Goal: Task Accomplishment & Management: Use online tool/utility

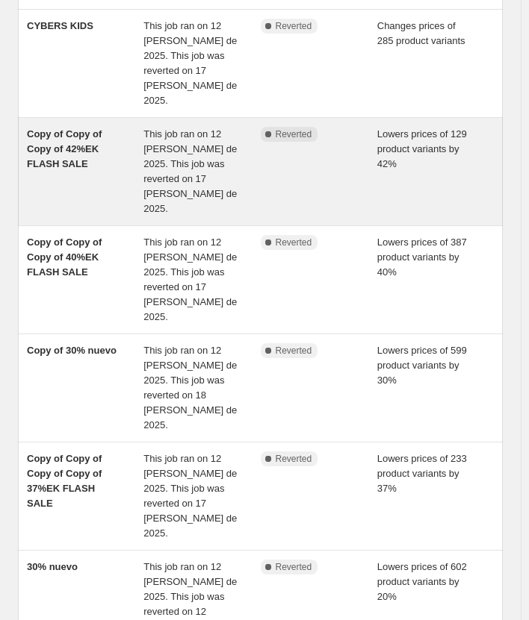
scroll to position [441, 0]
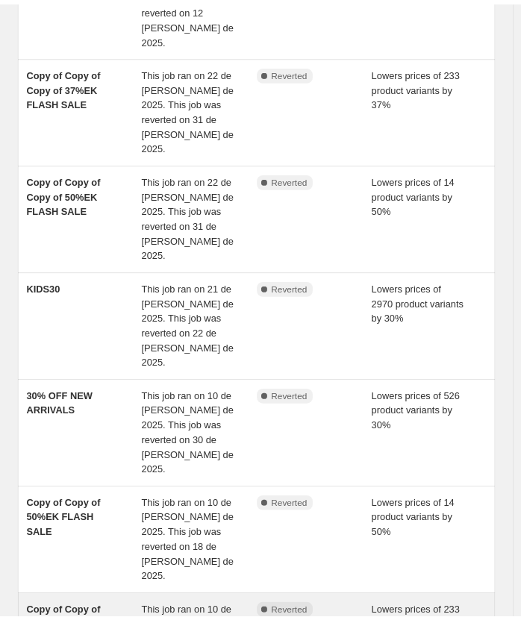
scroll to position [0, 0]
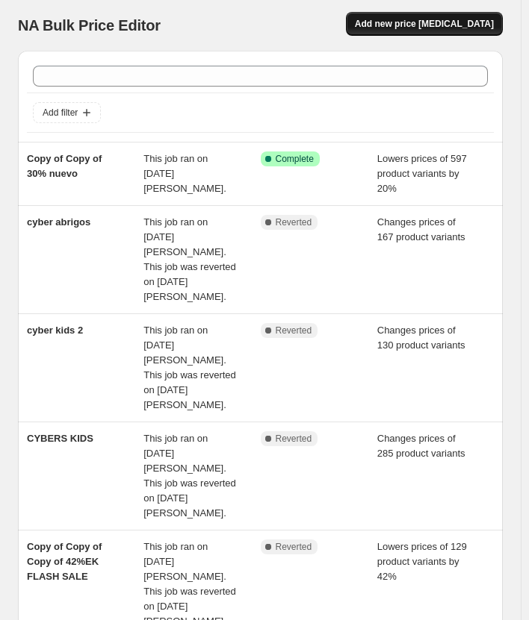
click at [409, 19] on span "Add new price [MEDICAL_DATA]" at bounding box center [424, 24] width 139 height 12
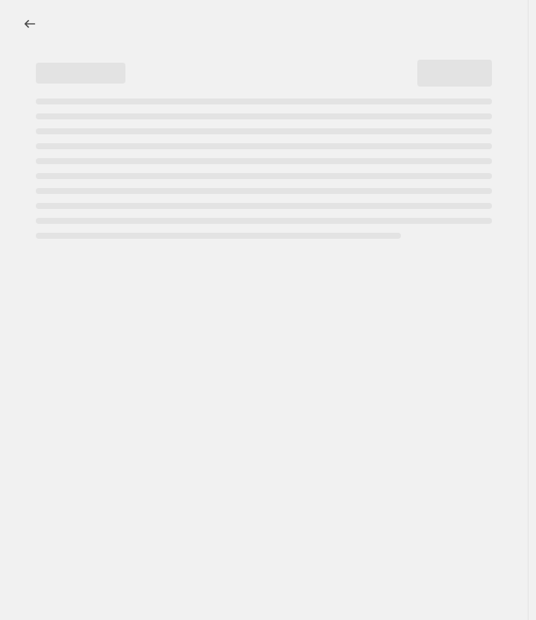
select select "percentage"
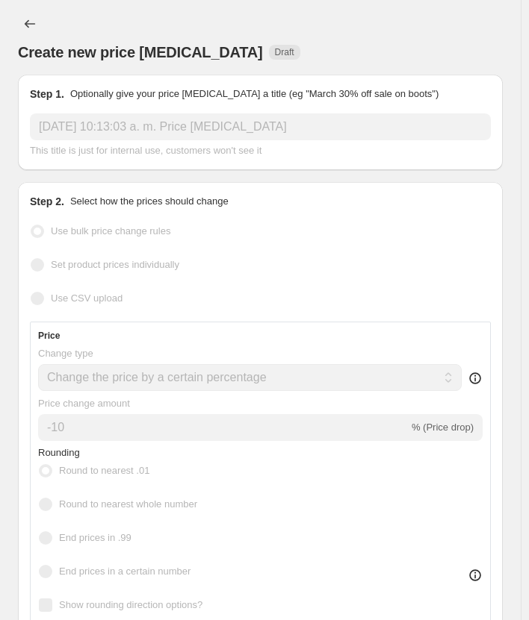
click at [158, 130] on input "[DATE] 10:13:03 a. m. Price [MEDICAL_DATA]" at bounding box center [260, 126] width 461 height 27
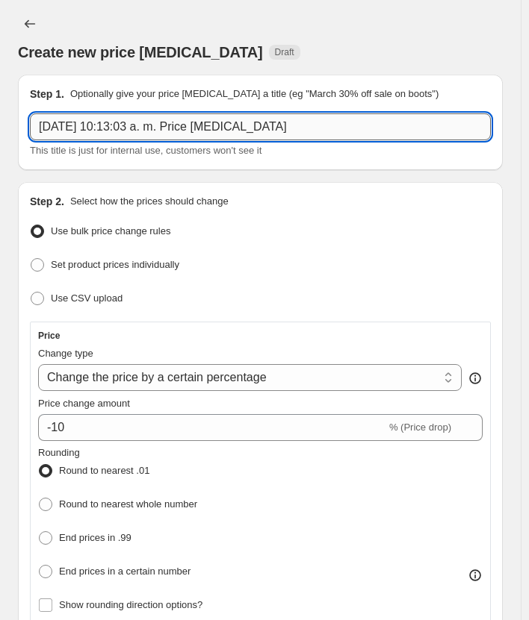
click at [158, 130] on input "[DATE] 10:13:03 a. m. Price [MEDICAL_DATA]" at bounding box center [260, 126] width 461 height 27
click at [159, 130] on input "[DATE] 10:13:03 a. m. Price [MEDICAL_DATA]" at bounding box center [260, 126] width 461 height 27
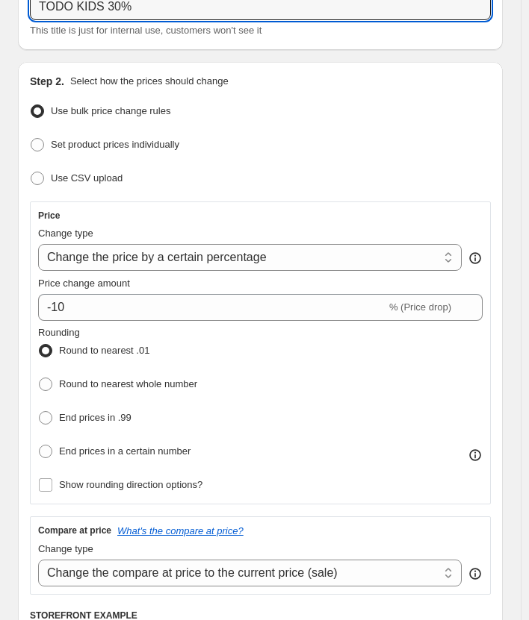
scroll to position [149, 0]
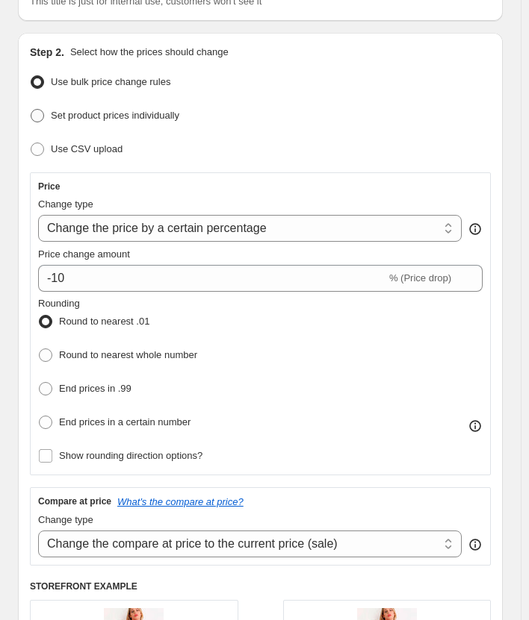
type input "TODO KIDS 30%"
click at [108, 111] on span "Set product prices individually" at bounding box center [115, 115] width 128 height 11
click at [31, 110] on input "Set product prices individually" at bounding box center [31, 109] width 1 height 1
radio input "true"
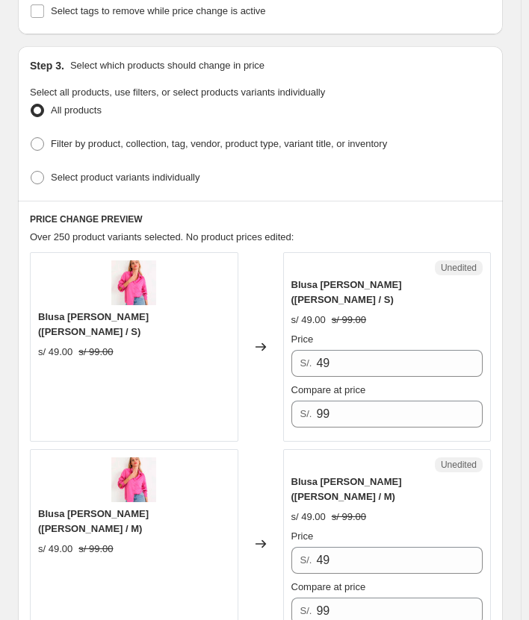
scroll to position [373, 0]
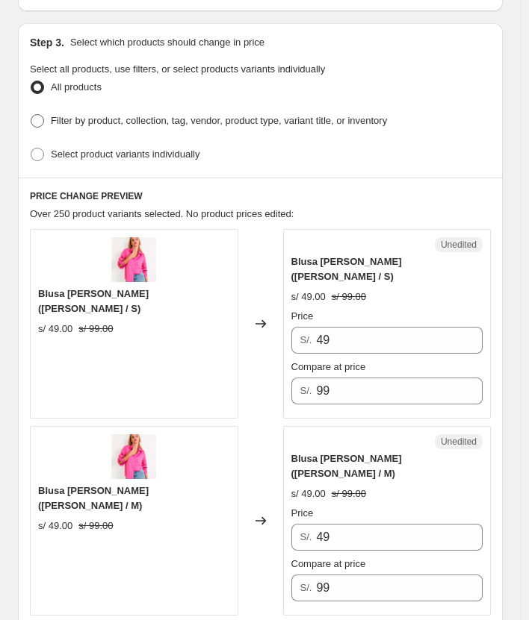
click at [125, 115] on span "Filter by product, collection, tag, vendor, product type, variant title, or inv…" at bounding box center [219, 120] width 336 height 11
click at [31, 114] on input "Filter by product, collection, tag, vendor, product type, variant title, or inv…" at bounding box center [31, 114] width 1 height 1
radio input "true"
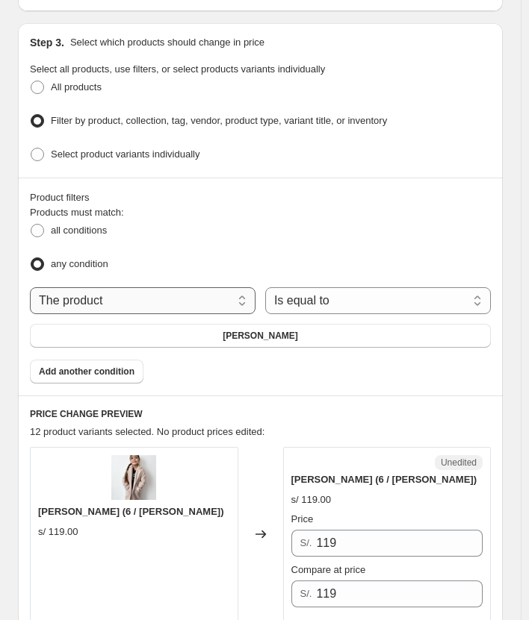
click at [137, 296] on select "The product The product's collection The product's tag The product's vendor The…" at bounding box center [142, 300] width 225 height 27
select select "collection"
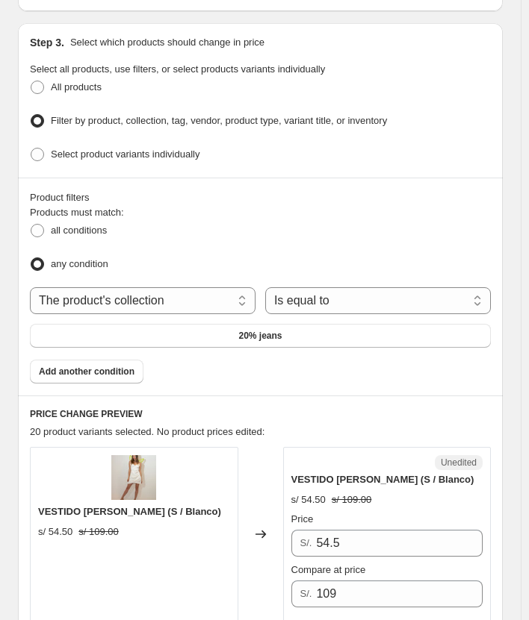
click at [305, 333] on button "20% jeans" at bounding box center [260, 336] width 461 height 24
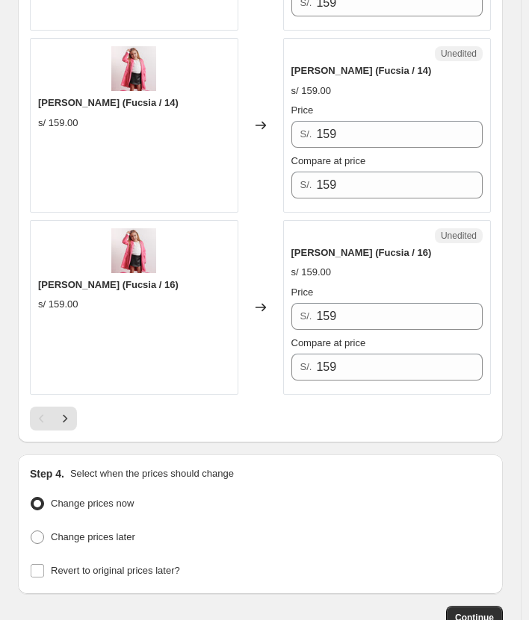
scroll to position [4149, 0]
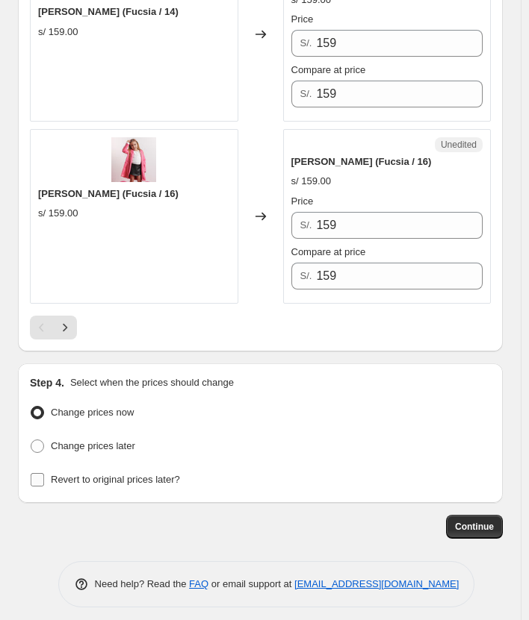
click at [109, 473] on span "Revert to original prices later?" at bounding box center [115, 480] width 129 height 15
click at [44, 473] on input "Revert to original prices later?" at bounding box center [37, 479] width 13 height 13
checkbox input "true"
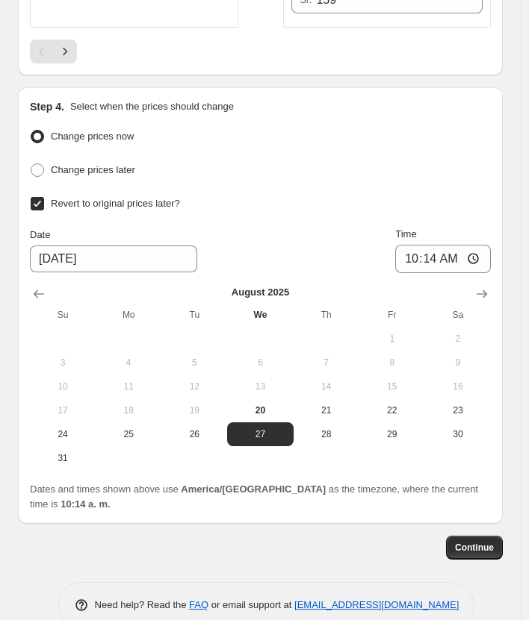
scroll to position [4432, 0]
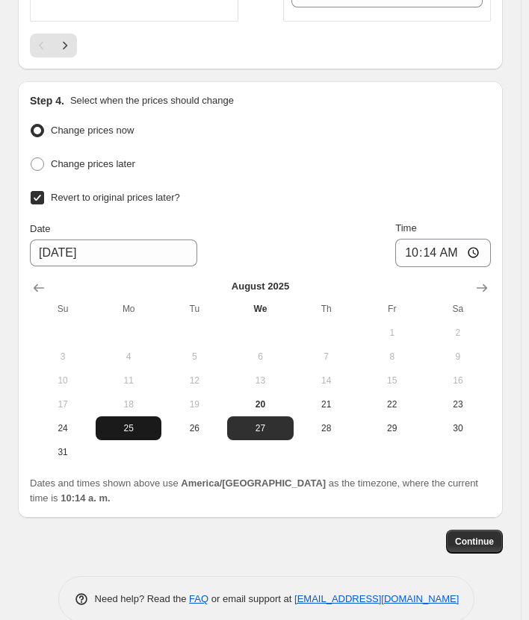
click at [139, 423] on span "25" at bounding box center [129, 429] width 54 height 12
type input "[DATE]"
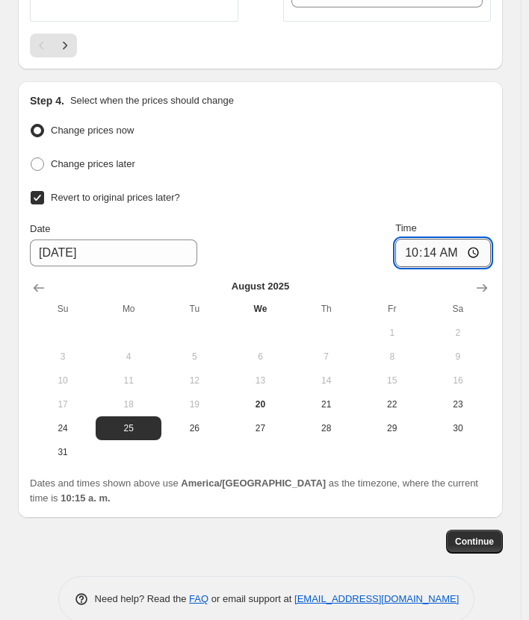
click at [444, 247] on input "10:14" at bounding box center [443, 253] width 96 height 28
type input "00:01"
click at [496, 530] on button "Continue" at bounding box center [474, 542] width 57 height 24
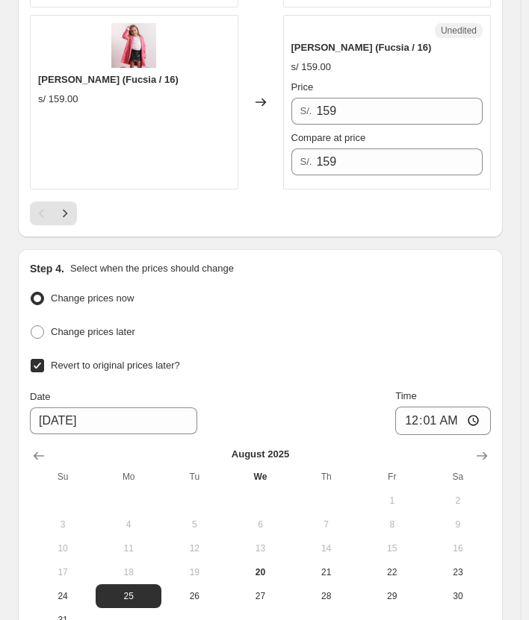
scroll to position [4512, 0]
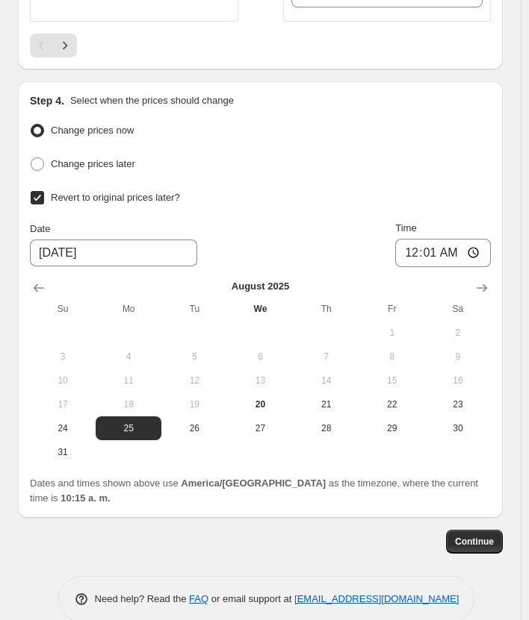
click at [476, 536] on span "Continue" at bounding box center [474, 542] width 39 height 12
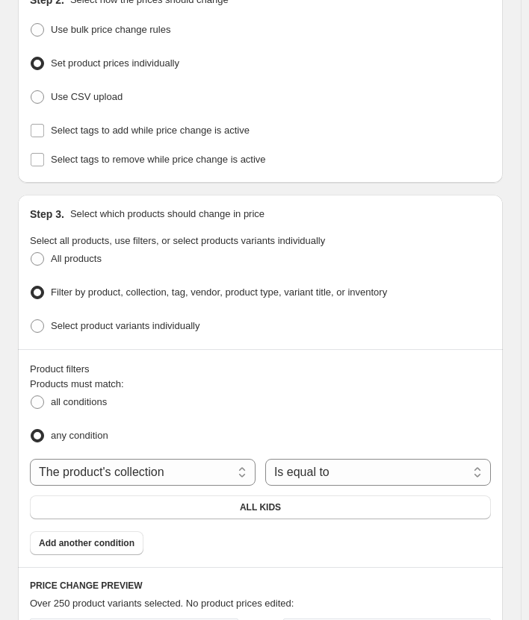
scroll to position [299, 0]
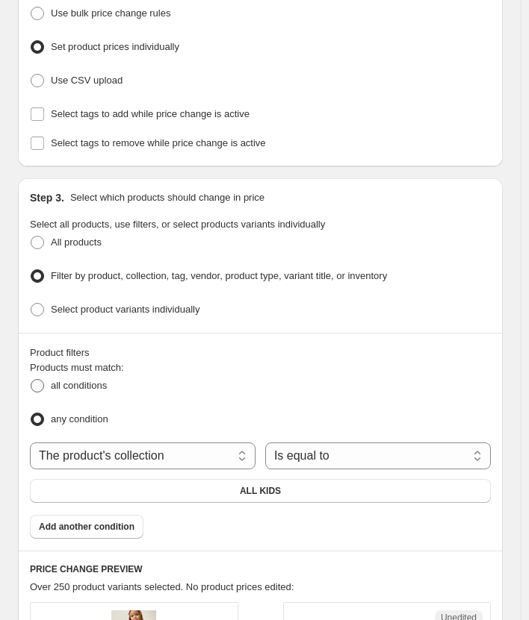
click at [74, 384] on span "all conditions" at bounding box center [79, 385] width 56 height 11
click at [31, 380] on input "all conditions" at bounding box center [31, 379] width 1 height 1
radio input "true"
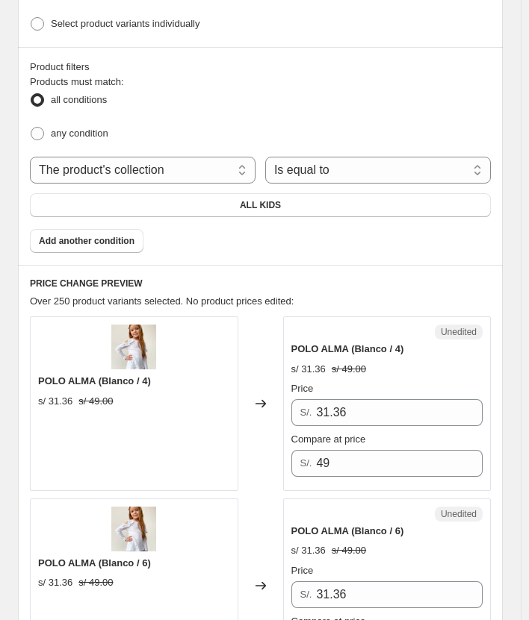
scroll to position [143, 0]
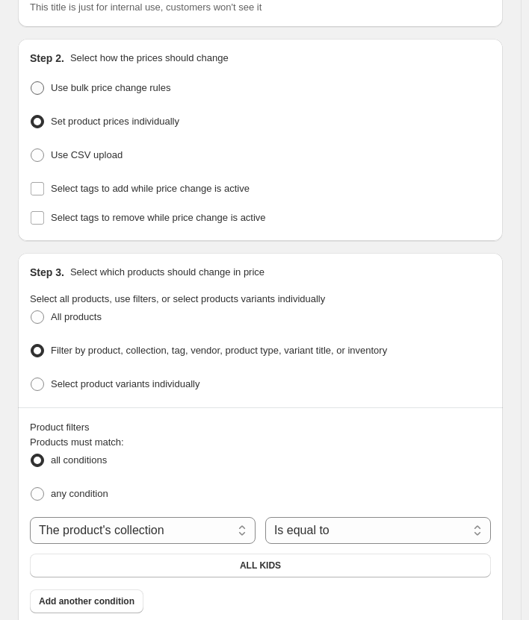
click at [99, 92] on span "Use bulk price change rules" at bounding box center [110, 87] width 119 height 11
click at [31, 82] on input "Use bulk price change rules" at bounding box center [31, 81] width 1 height 1
radio input "true"
select select "percentage"
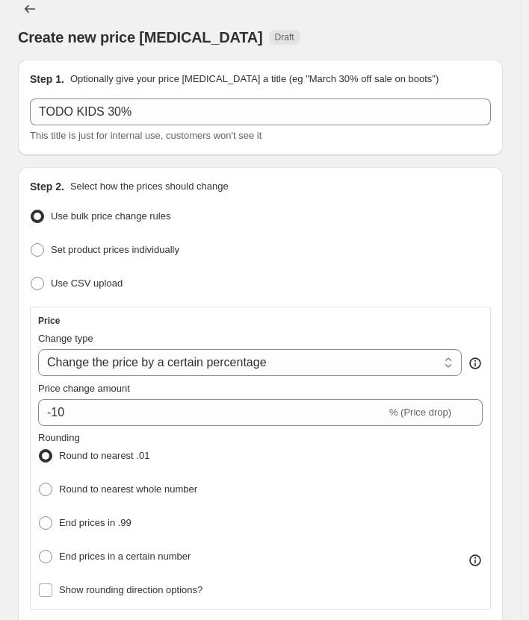
scroll to position [0, 0]
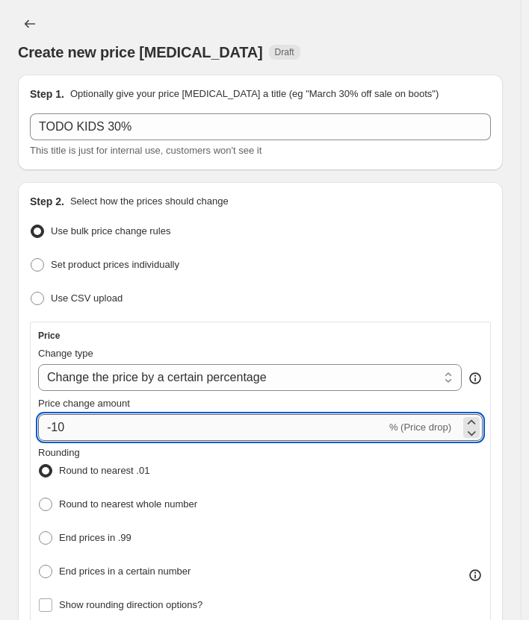
click at [82, 436] on input "-10" at bounding box center [212, 427] width 348 height 27
type input "-1"
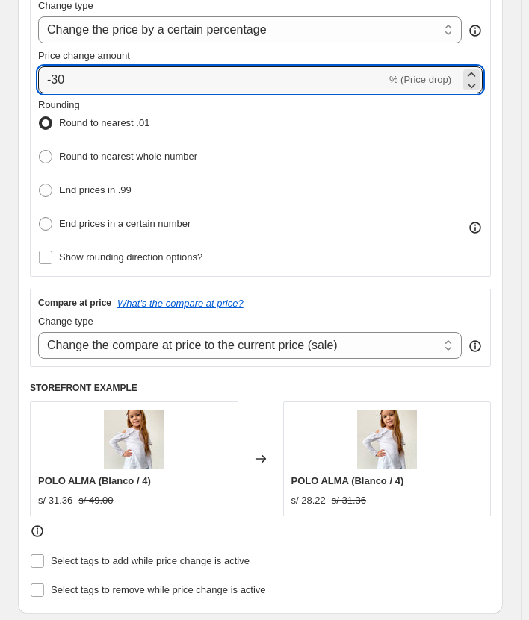
scroll to position [373, 0]
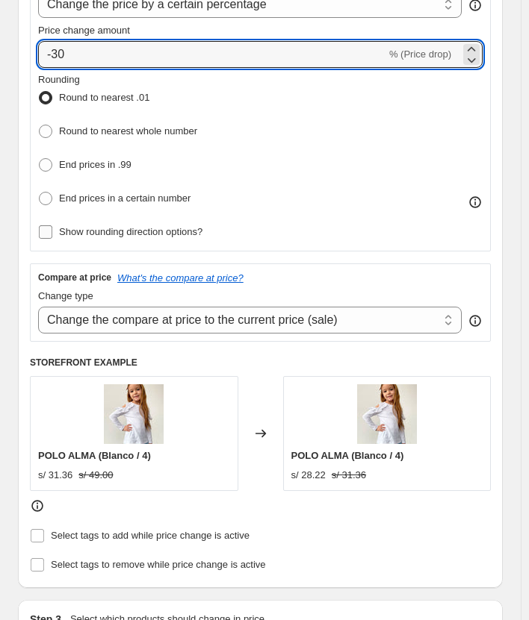
type input "-30"
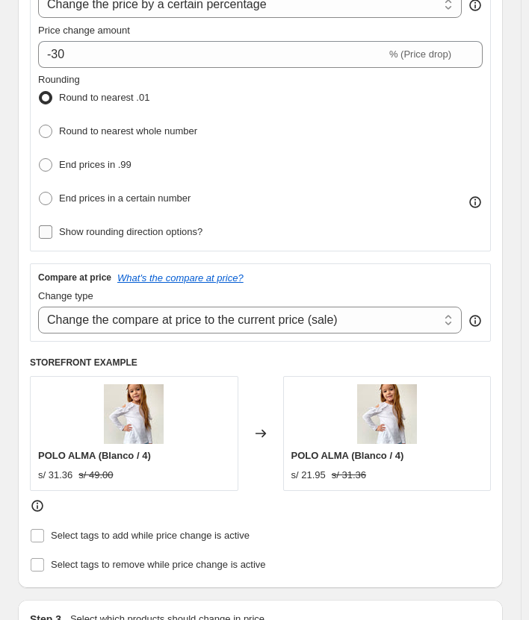
click at [191, 228] on span "Show rounding direction options?" at bounding box center [130, 231] width 143 height 11
click at [52, 228] on input "Show rounding direction options?" at bounding box center [45, 231] width 13 height 13
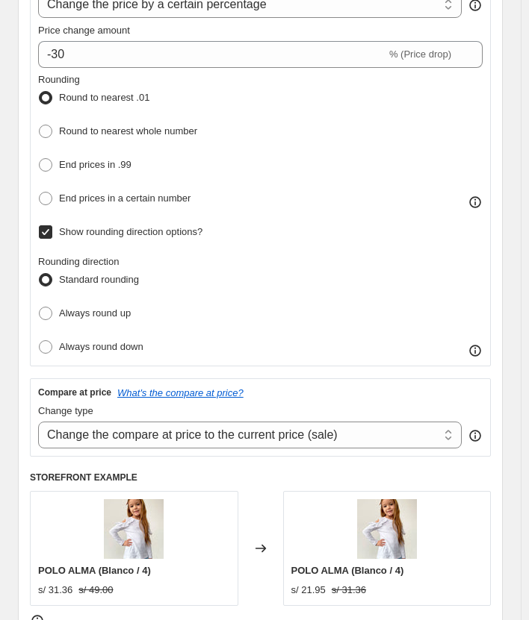
click at [190, 229] on span "Show rounding direction options?" at bounding box center [130, 231] width 143 height 11
click at [52, 229] on input "Show rounding direction options?" at bounding box center [45, 231] width 13 height 13
checkbox input "false"
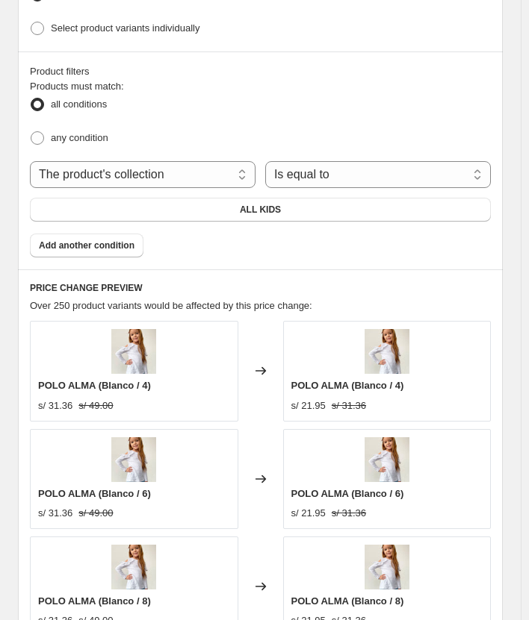
scroll to position [1045, 0]
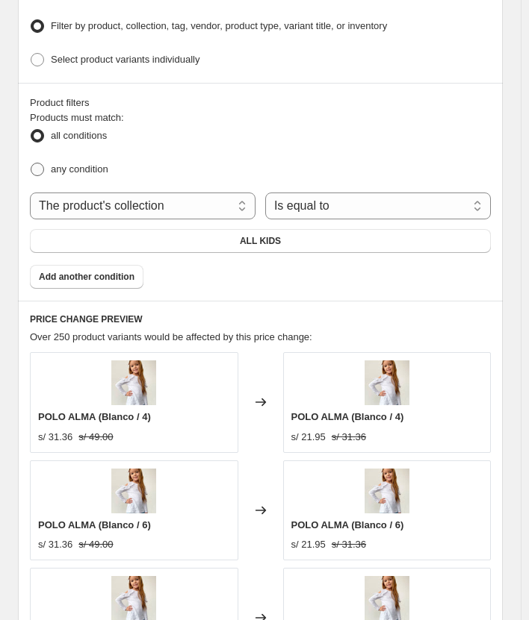
click at [104, 163] on span "any condition" at bounding box center [79, 168] width 57 height 11
click at [31, 163] on input "any condition" at bounding box center [31, 163] width 1 height 1
radio input "true"
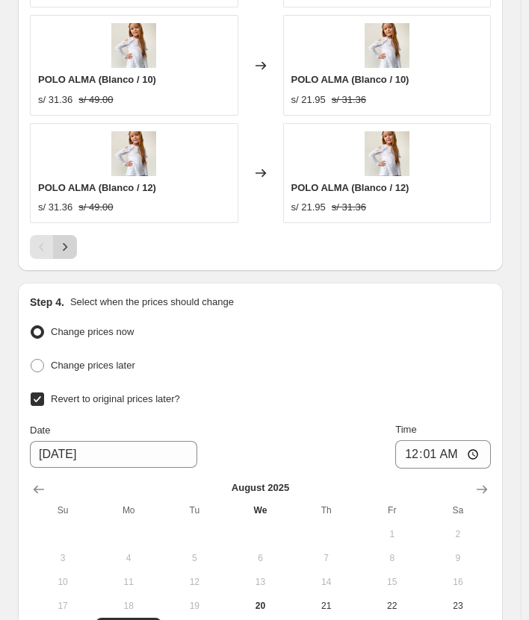
scroll to position [1681, 0]
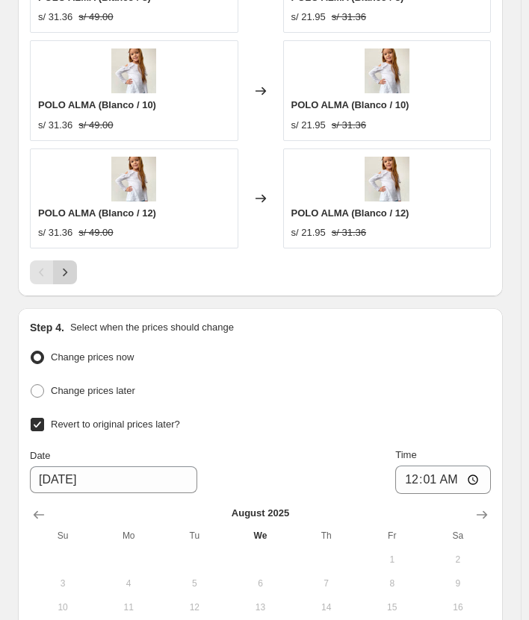
click at [65, 267] on icon "Next" at bounding box center [64, 272] width 15 height 15
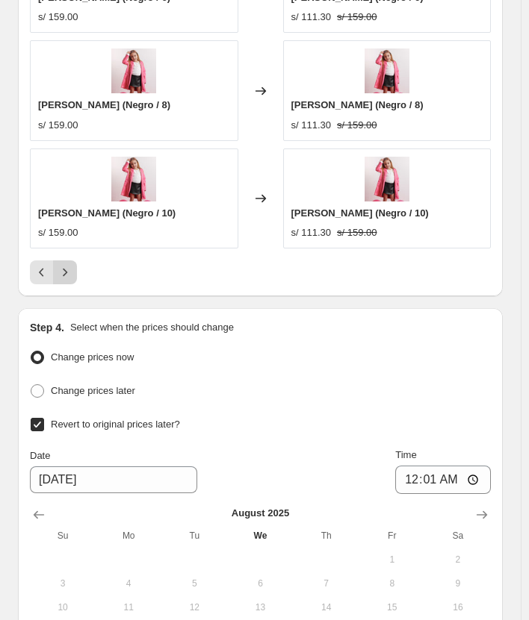
click at [65, 266] on icon "Next" at bounding box center [64, 272] width 15 height 15
click at [63, 269] on icon "Next" at bounding box center [65, 273] width 4 height 8
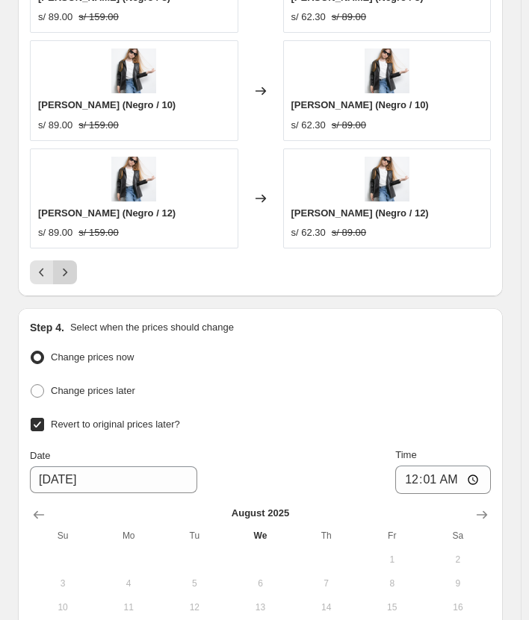
click at [63, 269] on icon "Next" at bounding box center [65, 273] width 4 height 8
click at [63, 267] on icon "Next" at bounding box center [64, 272] width 15 height 15
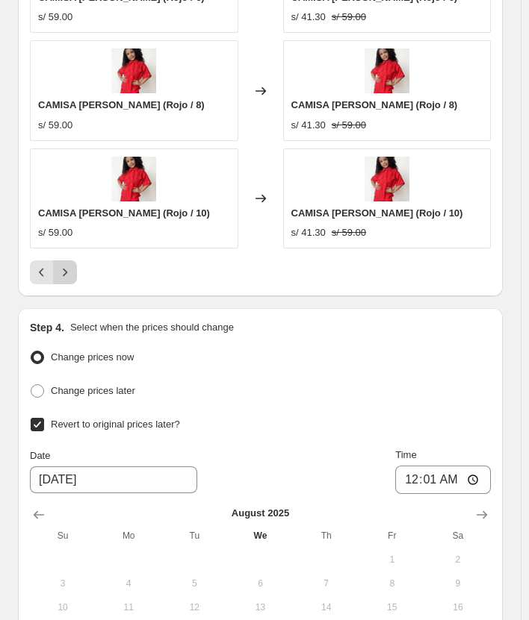
click at [61, 267] on icon "Next" at bounding box center [64, 272] width 15 height 15
click at [60, 265] on icon "Next" at bounding box center [64, 272] width 15 height 15
click at [63, 261] on button "Next" at bounding box center [65, 273] width 24 height 24
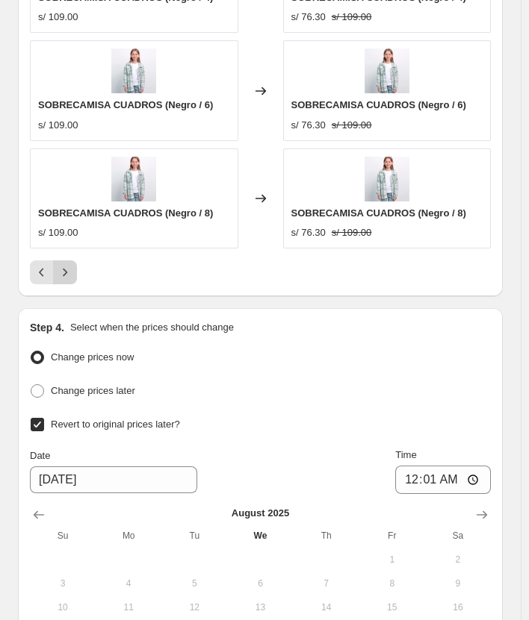
click at [63, 261] on button "Next" at bounding box center [65, 273] width 24 height 24
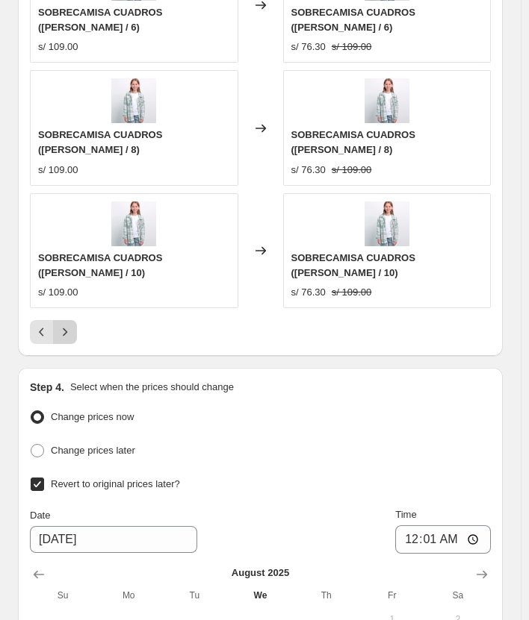
click at [63, 320] on button "Next" at bounding box center [65, 332] width 24 height 24
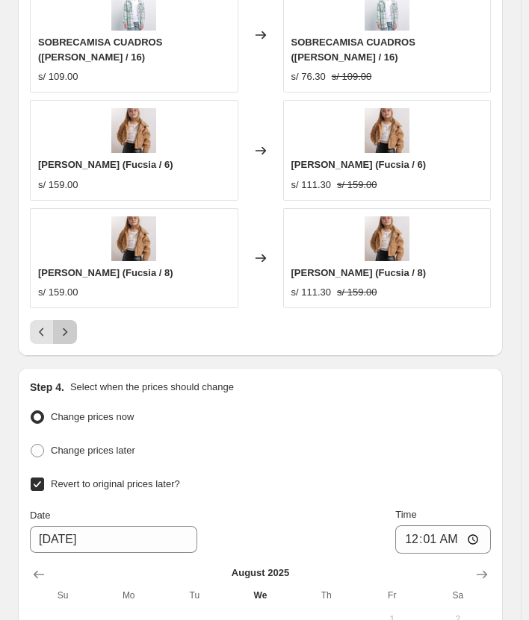
click at [63, 320] on button "Next" at bounding box center [65, 332] width 24 height 24
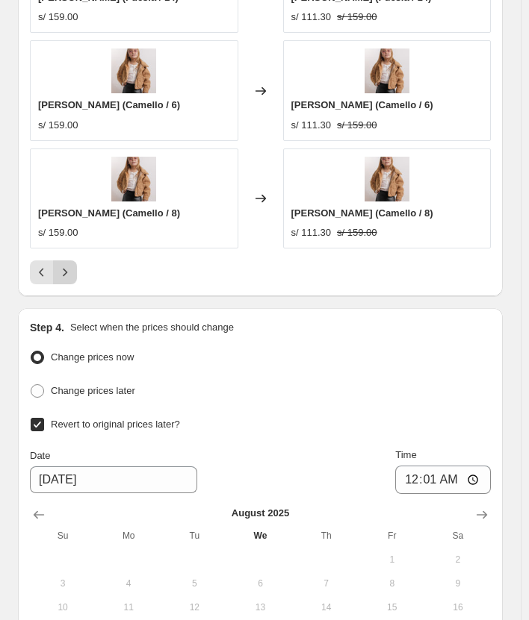
click at [63, 261] on button "Next" at bounding box center [65, 273] width 24 height 24
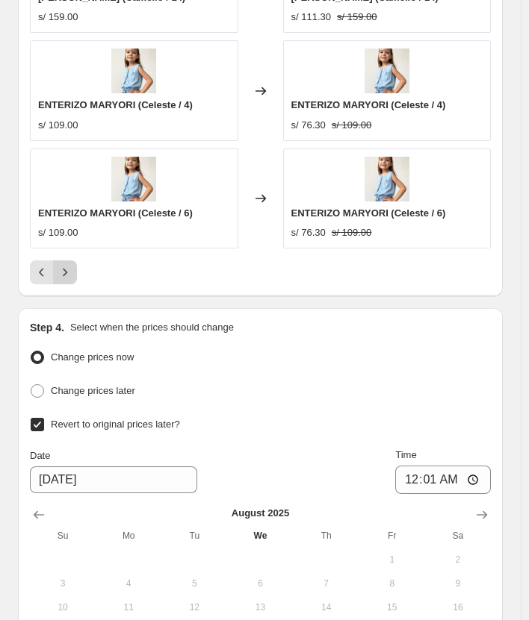
click at [63, 261] on button "Next" at bounding box center [65, 273] width 24 height 24
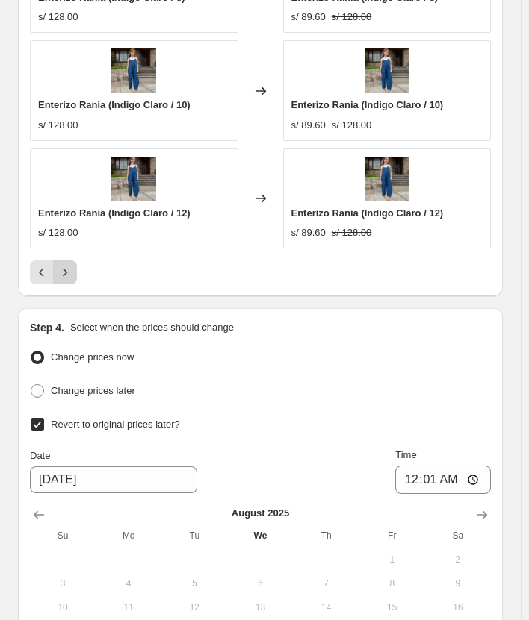
click at [63, 261] on button "Next" at bounding box center [65, 273] width 24 height 24
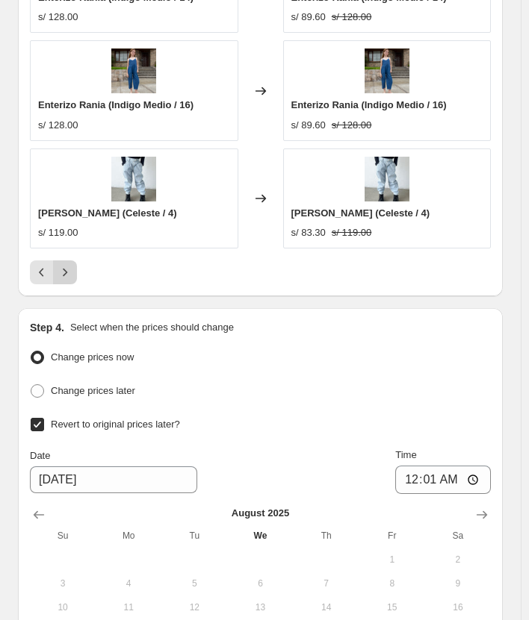
click at [63, 261] on button "Next" at bounding box center [65, 273] width 24 height 24
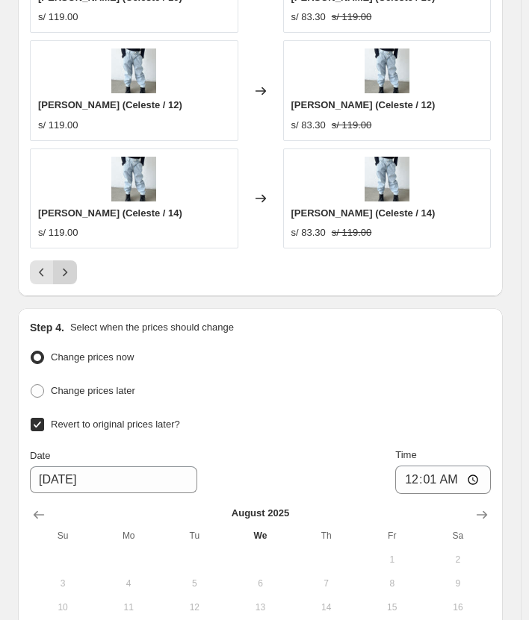
click at [62, 261] on button "Next" at bounding box center [65, 273] width 24 height 24
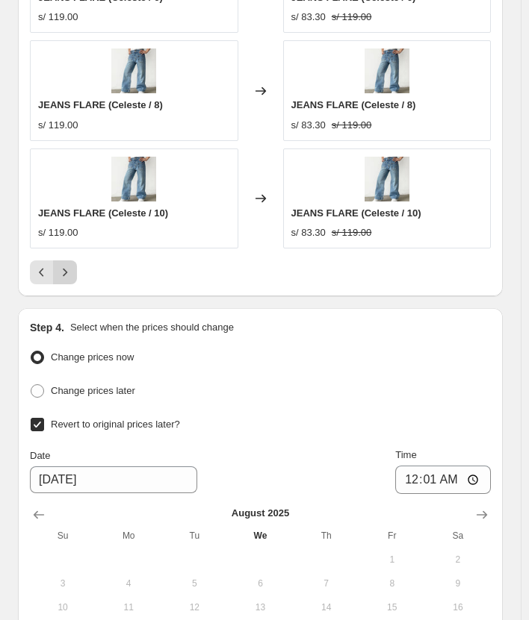
click at [62, 261] on button "Next" at bounding box center [65, 273] width 24 height 24
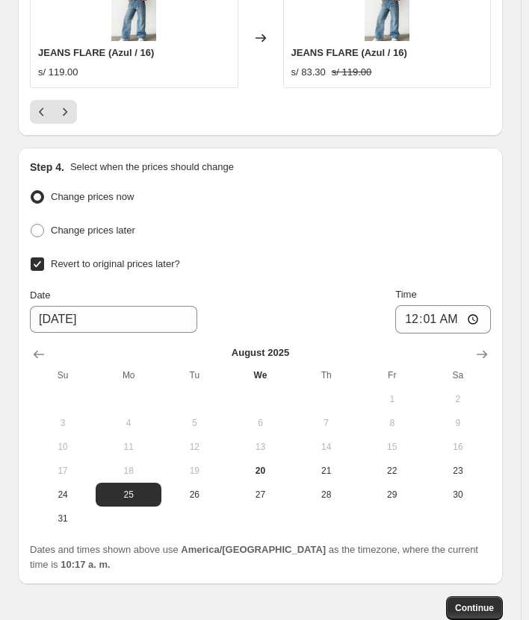
scroll to position [1904, 0]
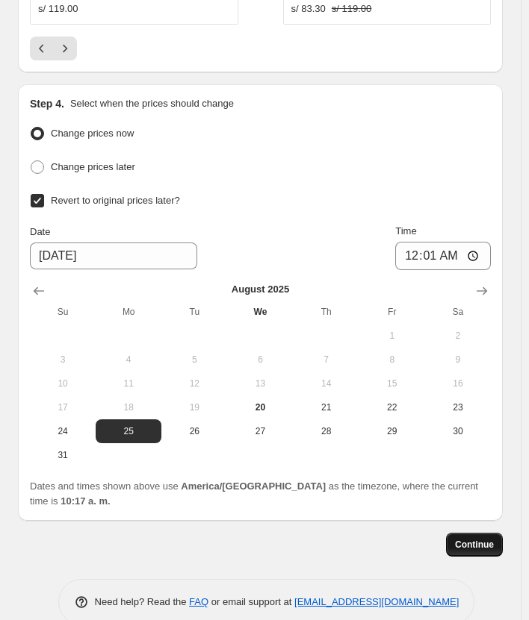
click at [493, 539] on span "Continue" at bounding box center [474, 545] width 39 height 12
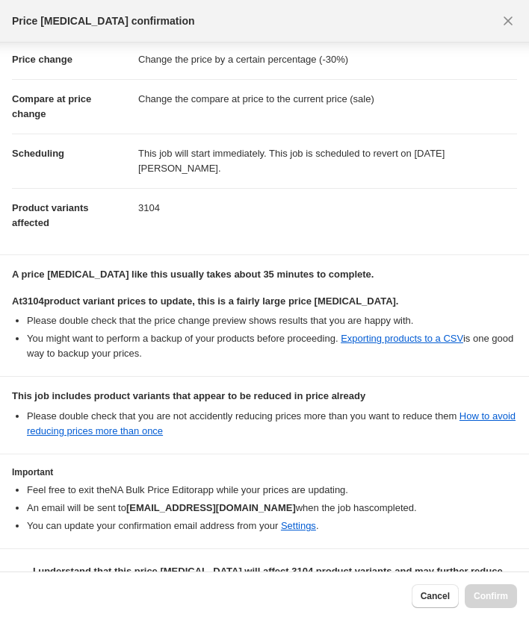
scroll to position [52, 0]
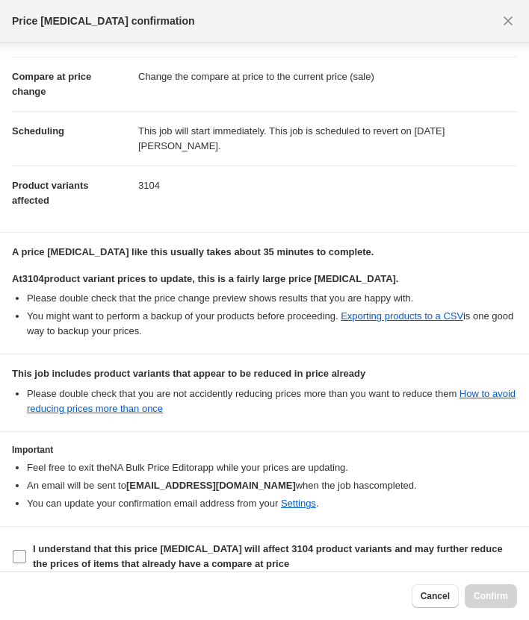
click at [155, 555] on b "I understand that this price [MEDICAL_DATA] will affect 3104 product variants a…" at bounding box center [268, 556] width 470 height 26
click at [26, 555] on input "I understand that this price [MEDICAL_DATA] will affect 3104 product variants a…" at bounding box center [19, 556] width 13 height 13
checkbox input "true"
click at [499, 599] on span "Confirm" at bounding box center [490, 597] width 34 height 12
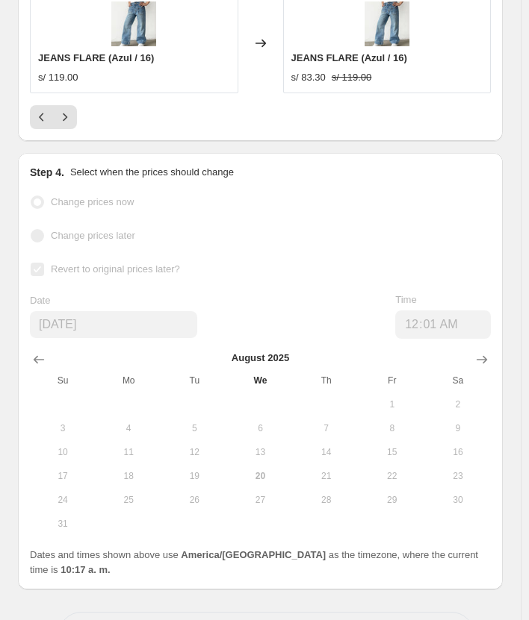
scroll to position [1943, 0]
